Goal: Information Seeking & Learning: Learn about a topic

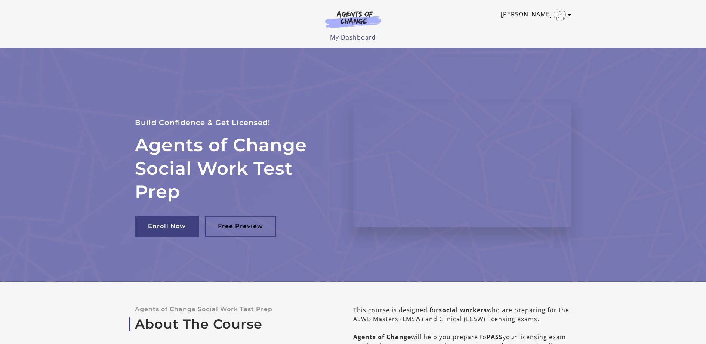
click at [529, 17] on link "[PERSON_NAME]" at bounding box center [534, 15] width 67 height 12
click at [531, 27] on link "My Account" at bounding box center [541, 27] width 66 height 13
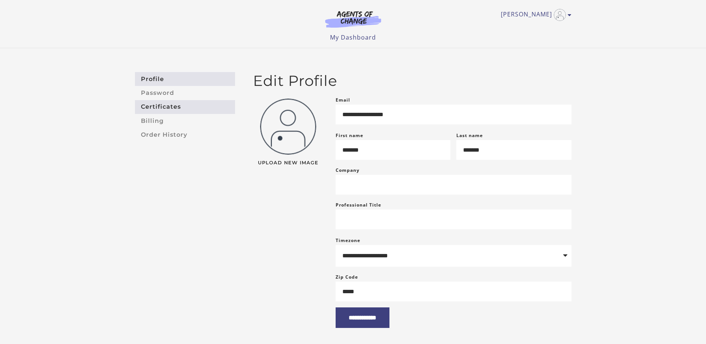
click at [148, 112] on link "Certificates" at bounding box center [185, 107] width 100 height 14
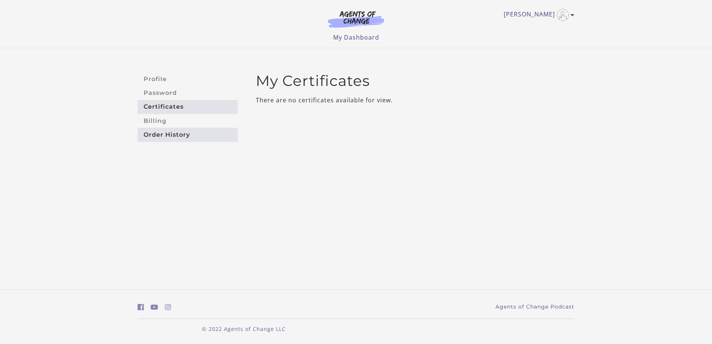
click at [169, 130] on link "Order History" at bounding box center [188, 135] width 100 height 14
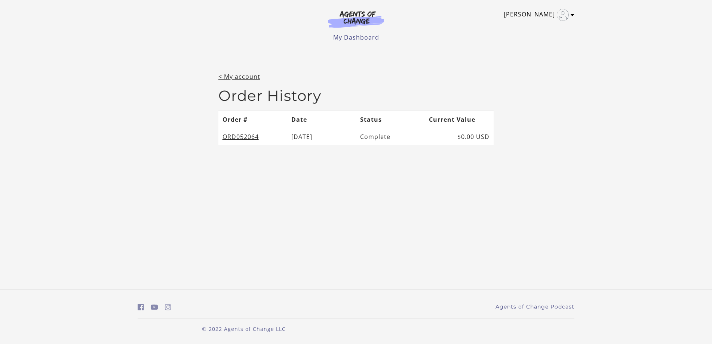
click at [537, 15] on link "[PERSON_NAME]" at bounding box center [536, 15] width 67 height 12
click at [349, 39] on link "My Dashboard" at bounding box center [356, 37] width 46 height 8
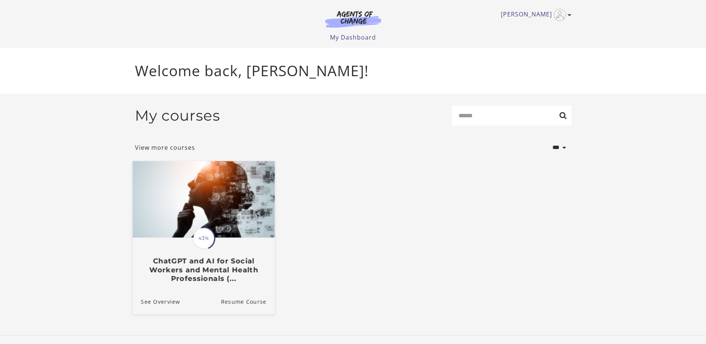
click at [201, 219] on img at bounding box center [203, 199] width 142 height 77
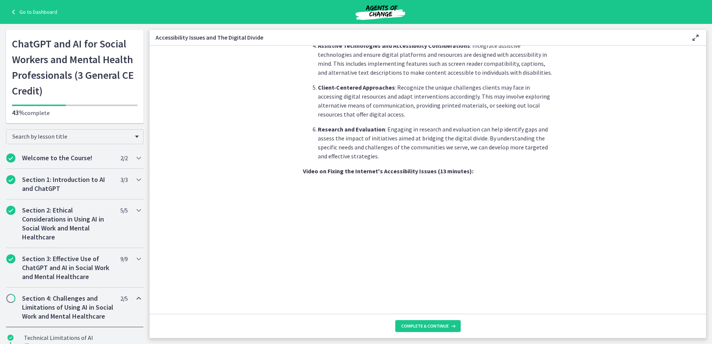
scroll to position [561, 0]
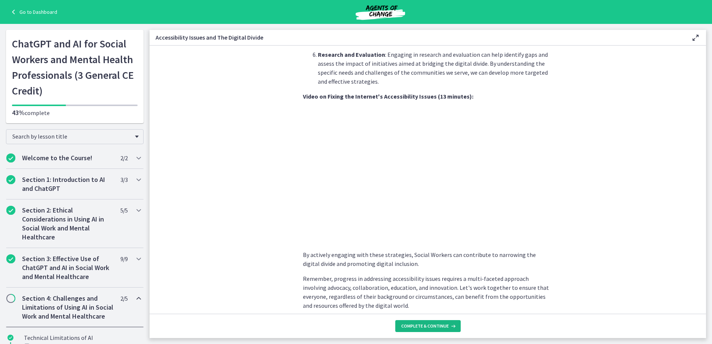
click at [395, 320] on button "Complete & continue" at bounding box center [427, 326] width 65 height 12
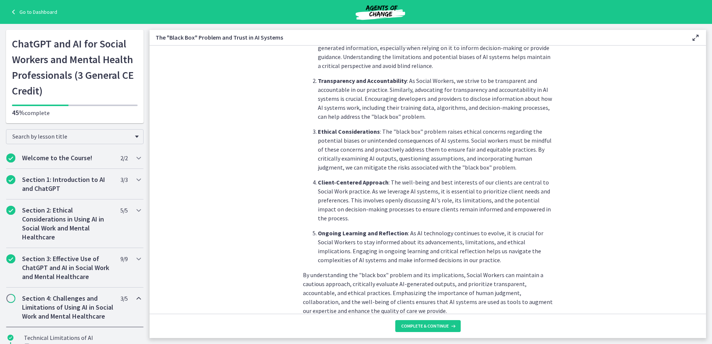
scroll to position [324, 0]
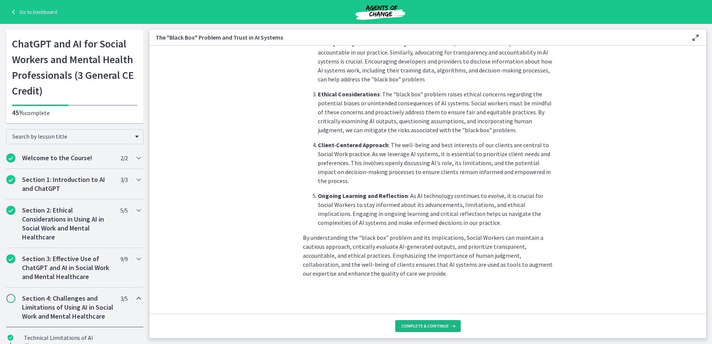
click at [395, 320] on button "Complete & continue" at bounding box center [427, 326] width 65 height 12
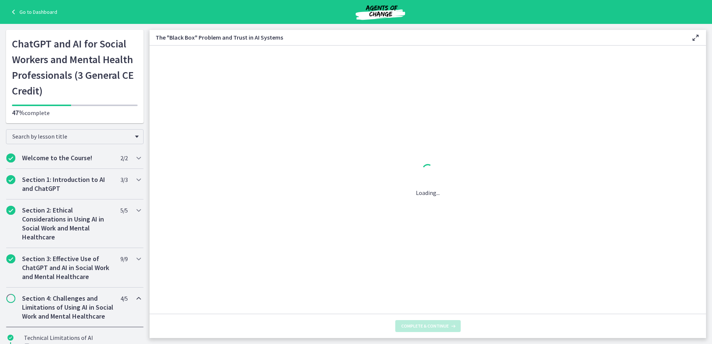
scroll to position [0, 0]
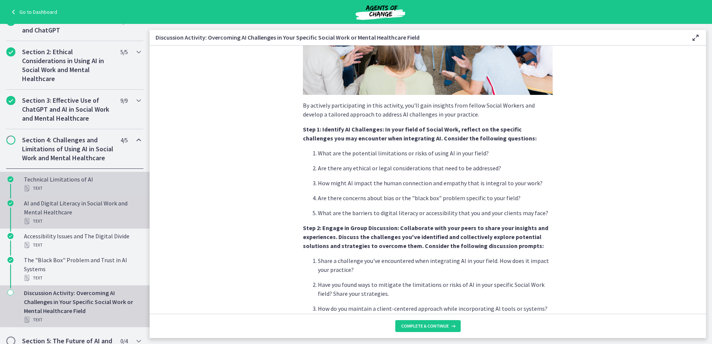
scroll to position [121, 0]
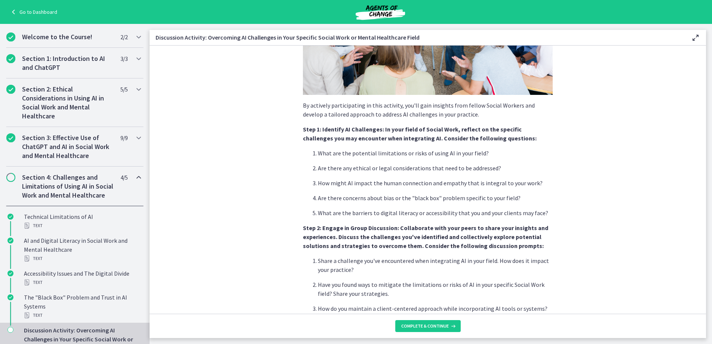
click at [44, 180] on h2 "Section 4: Challenges and Limitations of Using AI in Social Work and Mental Hea…" at bounding box center [67, 186] width 91 height 27
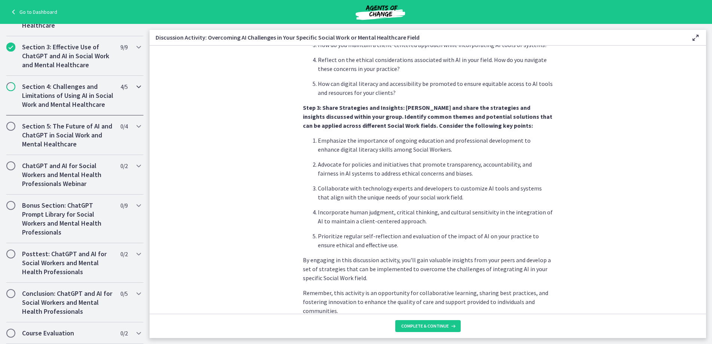
scroll to position [413, 0]
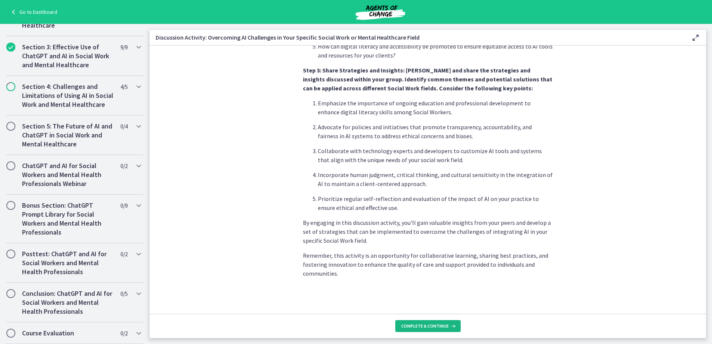
click at [423, 324] on span "Complete & continue" at bounding box center [424, 326] width 47 height 6
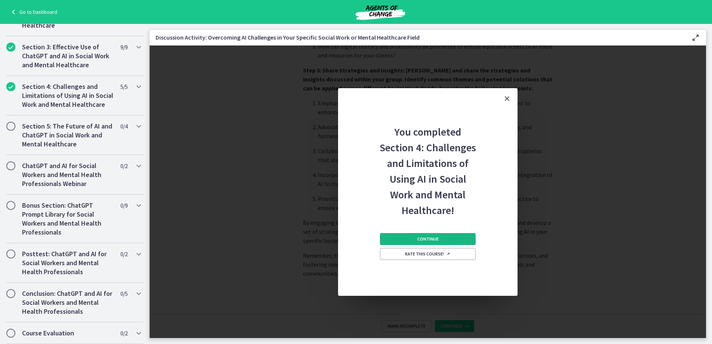
click at [440, 234] on button "Continue" at bounding box center [428, 239] width 96 height 12
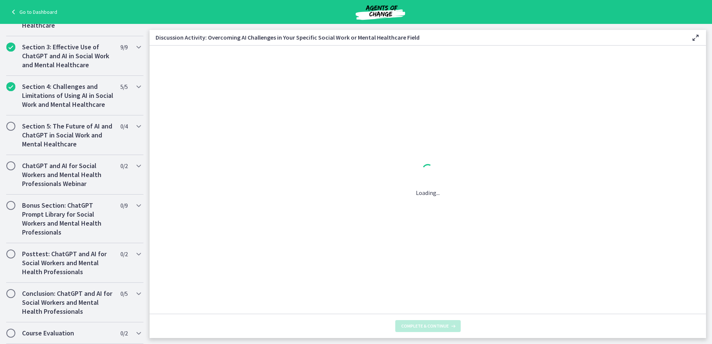
scroll to position [0, 0]
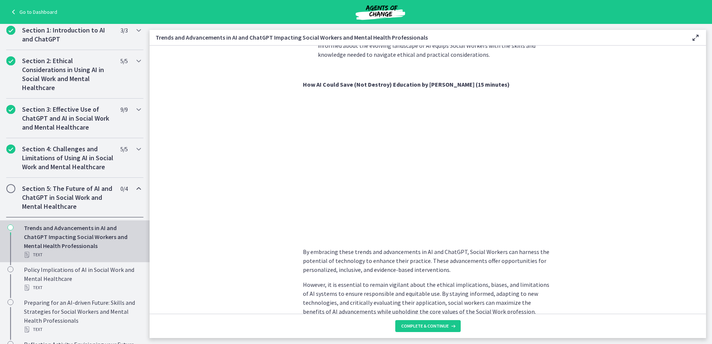
scroll to position [559, 0]
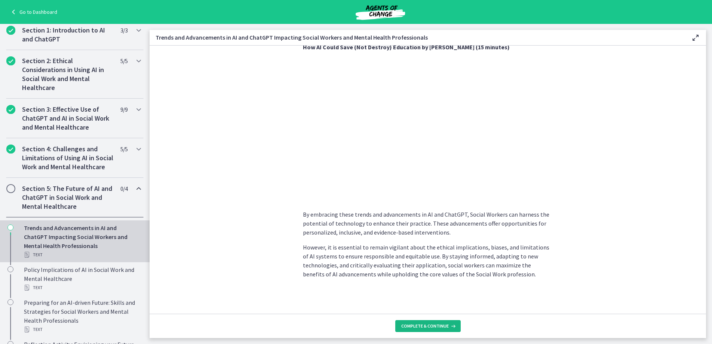
click at [435, 322] on button "Complete & continue" at bounding box center [427, 326] width 65 height 12
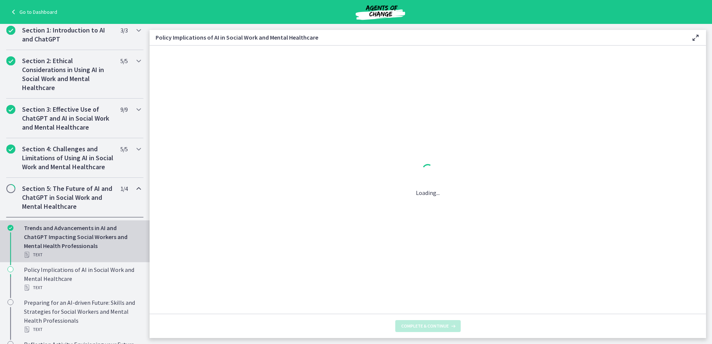
scroll to position [0, 0]
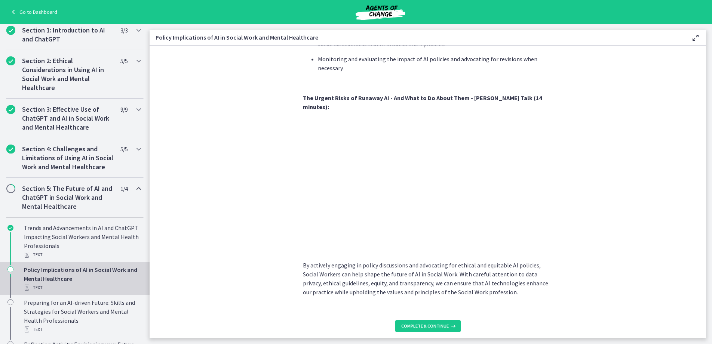
scroll to position [616, 0]
